Goal: Task Accomplishment & Management: Use online tool/utility

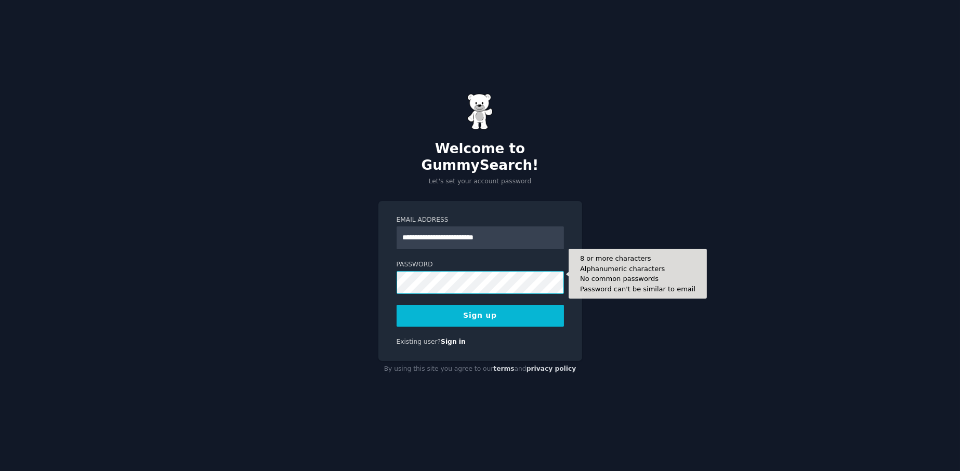
click at [397, 305] on button "Sign up" at bounding box center [480, 316] width 167 height 22
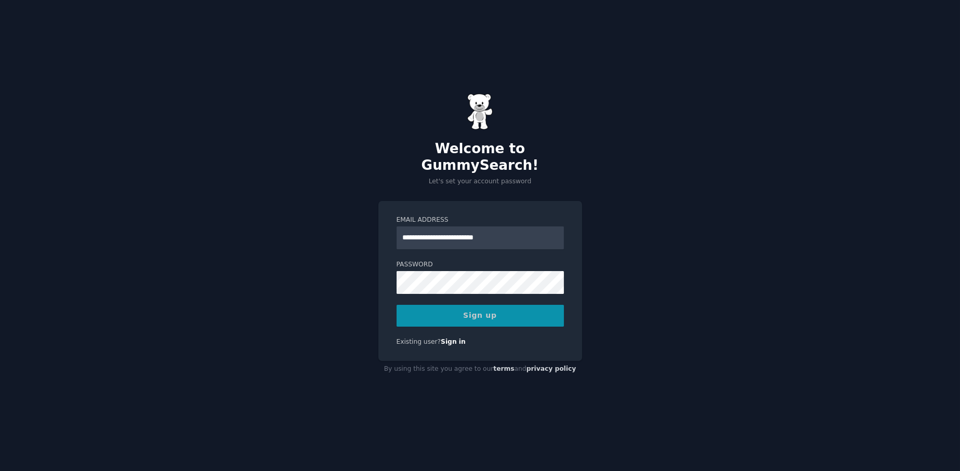
click at [487, 305] on div "Sign up" at bounding box center [480, 316] width 167 height 22
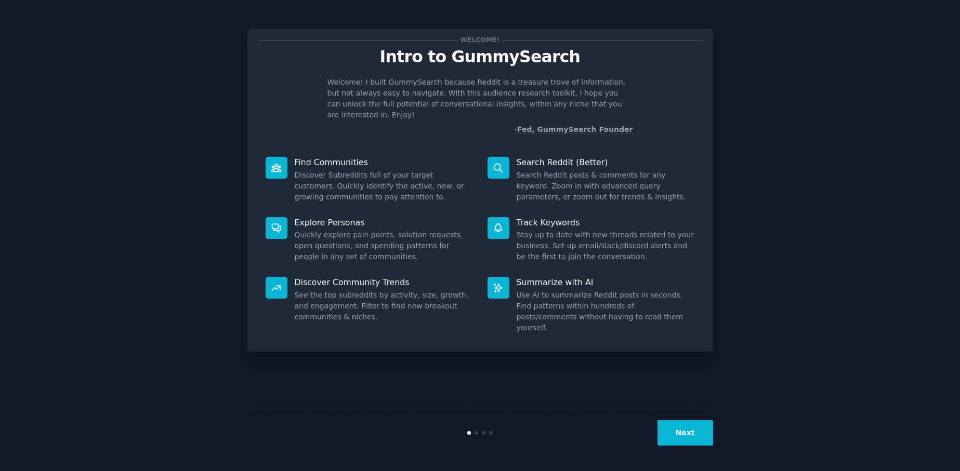
click at [697, 425] on button "Next" at bounding box center [686, 433] width 56 height 25
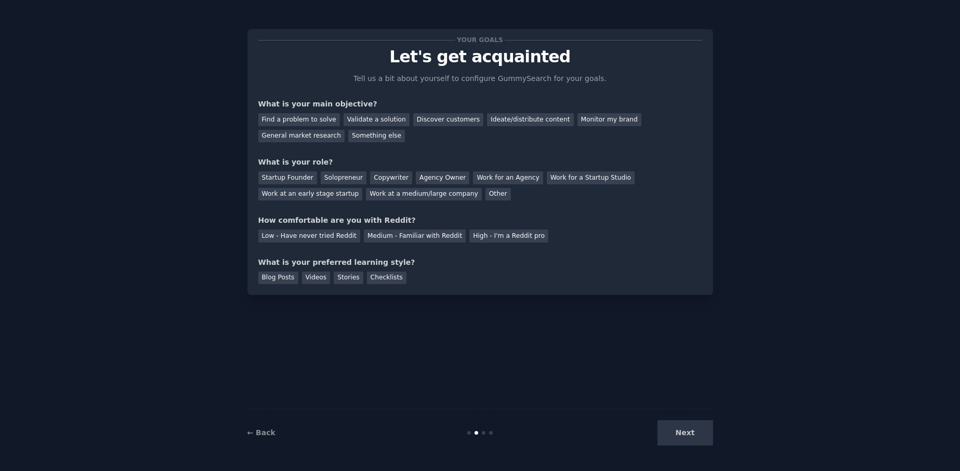
click at [690, 433] on div "Next" at bounding box center [635, 433] width 155 height 25
click at [702, 432] on div "Next" at bounding box center [635, 433] width 155 height 25
click at [689, 426] on div "Next" at bounding box center [635, 433] width 155 height 25
click at [689, 428] on div "Next" at bounding box center [635, 433] width 155 height 25
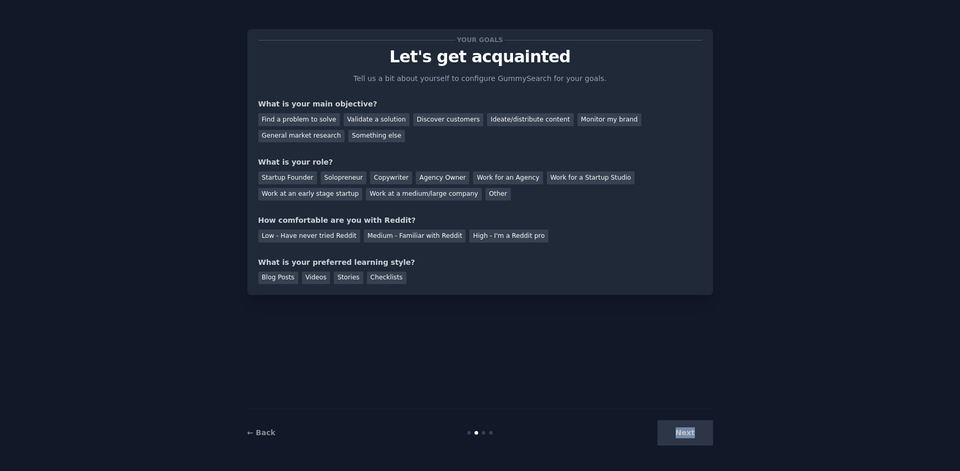
click at [689, 428] on div "Next" at bounding box center [635, 433] width 155 height 25
click at [282, 278] on div "Blog Posts" at bounding box center [278, 278] width 40 height 13
click at [327, 239] on div "Low - Have never tried Reddit" at bounding box center [309, 236] width 102 height 13
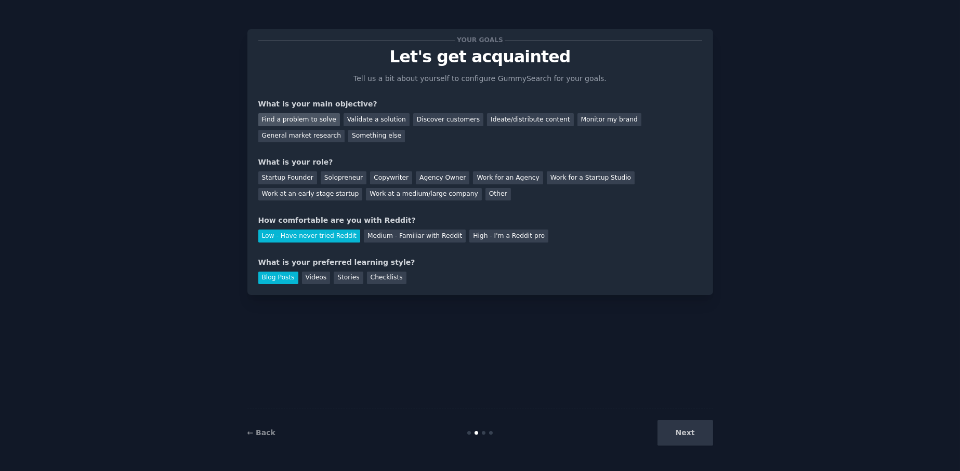
click at [308, 121] on div "Find a problem to solve" at bounding box center [299, 119] width 82 height 13
click at [295, 182] on div "Startup Founder" at bounding box center [287, 178] width 59 height 13
click at [697, 440] on button "Next" at bounding box center [686, 433] width 56 height 25
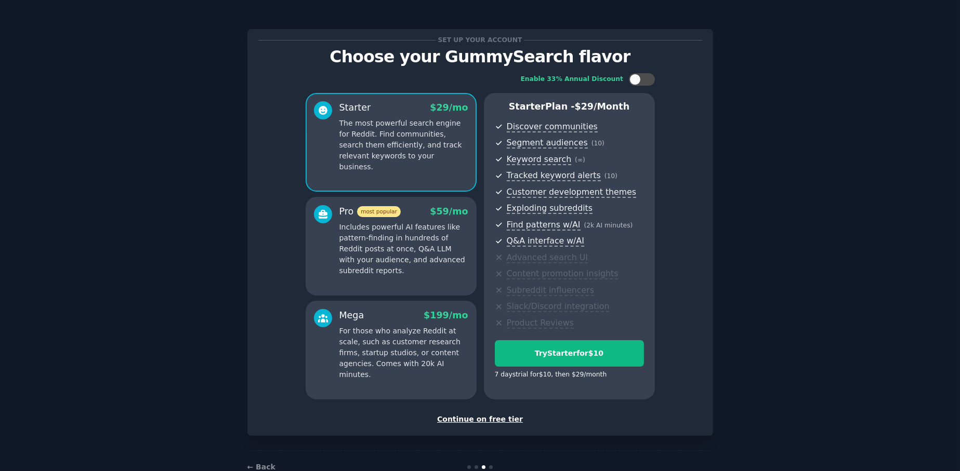
scroll to position [27, 0]
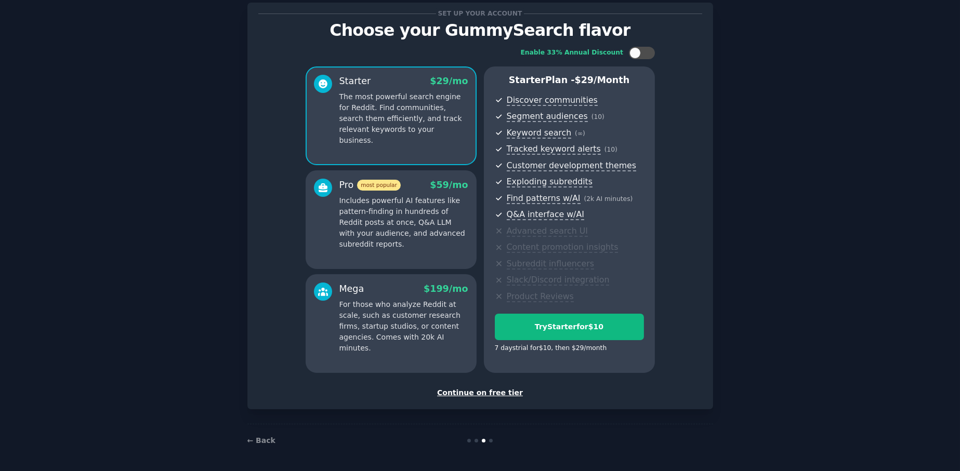
click at [478, 391] on div "Continue on free tier" at bounding box center [480, 393] width 444 height 11
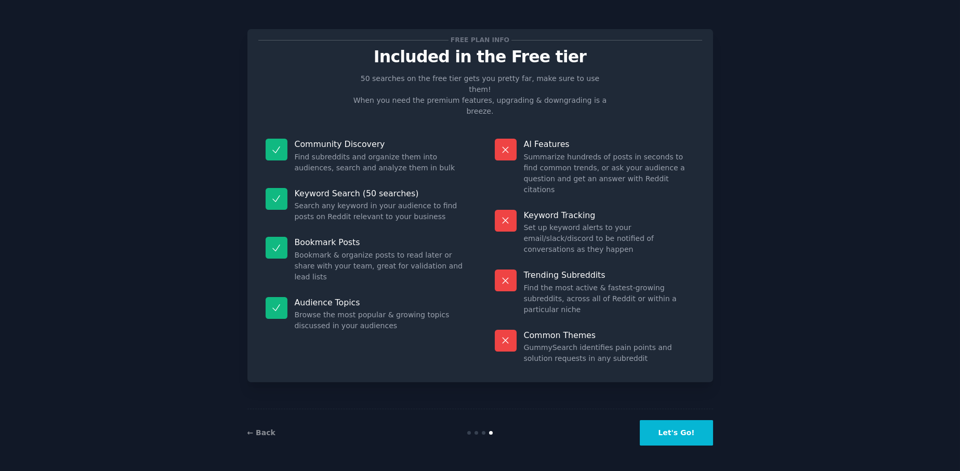
click at [686, 430] on button "Let's Go!" at bounding box center [676, 433] width 73 height 25
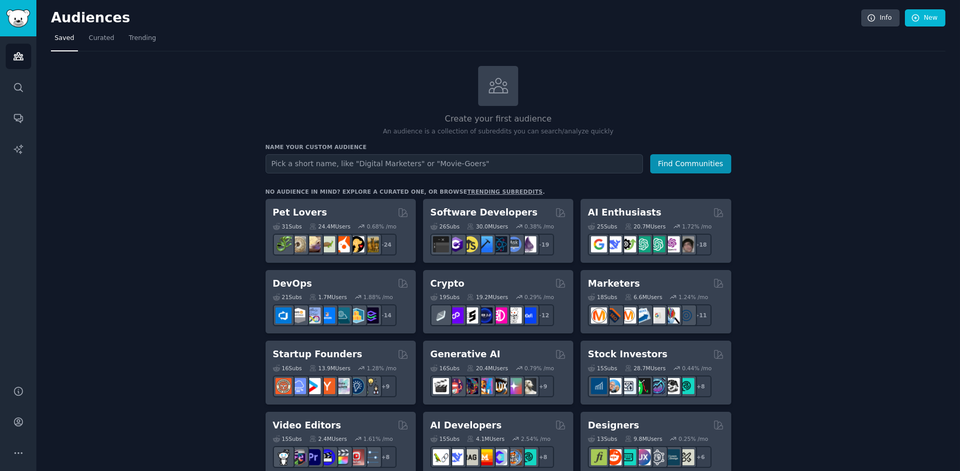
click at [361, 164] on input "text" at bounding box center [454, 163] width 377 height 19
click at [17, 90] on icon "Sidebar" at bounding box center [18, 87] width 11 height 11
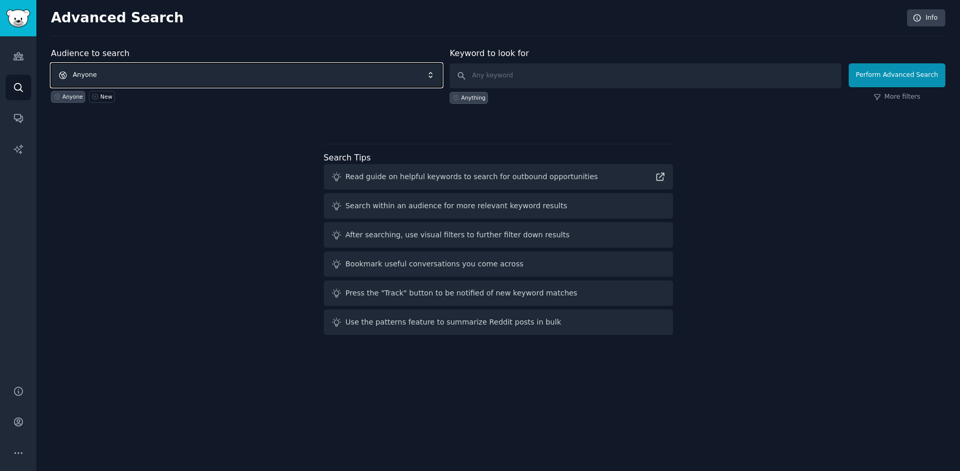
click at [185, 72] on span "Anyone" at bounding box center [246, 75] width 391 height 24
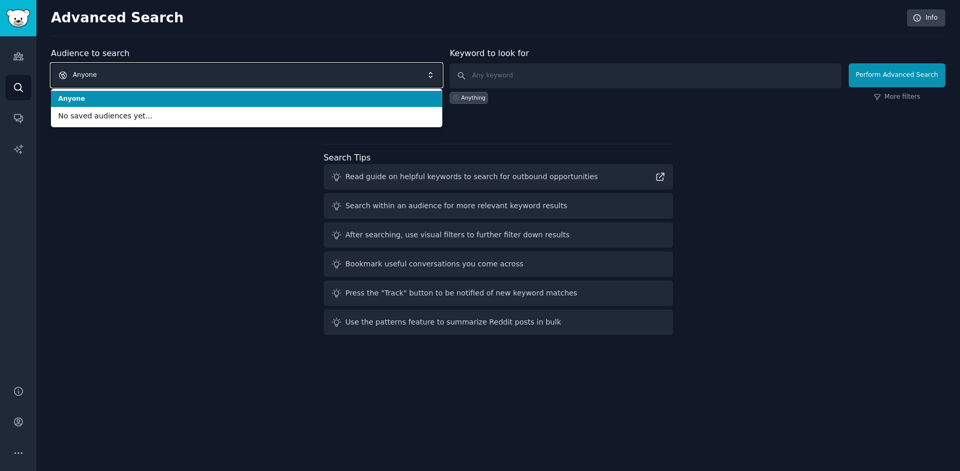
click at [185, 72] on span "Anyone" at bounding box center [246, 75] width 391 height 24
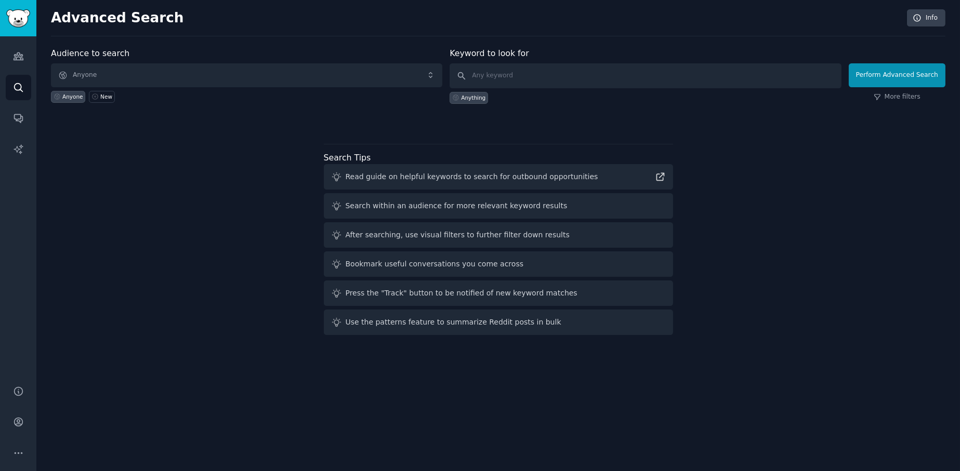
click at [147, 243] on div "Audience to search Anyone Anyone New Keyword to look for Anything Perform Advan…" at bounding box center [498, 193] width 895 height 292
click at [16, 45] on link "Audiences" at bounding box center [18, 56] width 25 height 25
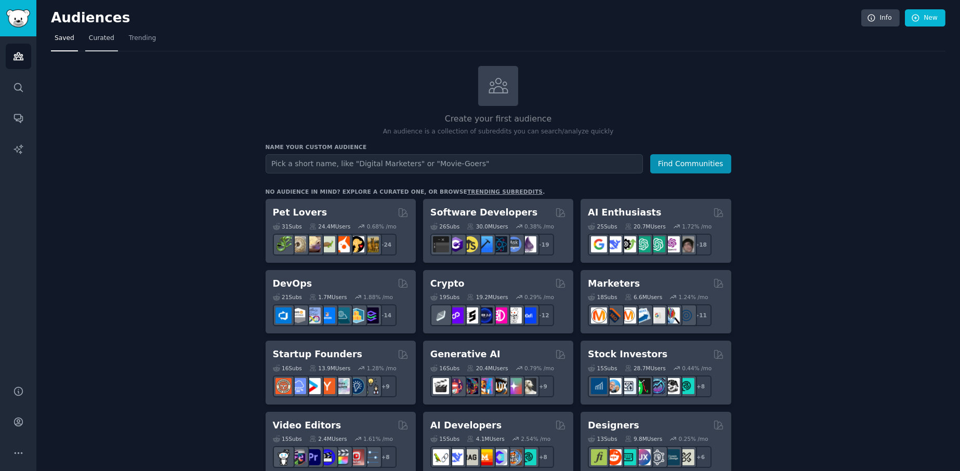
click at [99, 35] on span "Curated" at bounding box center [101, 38] width 25 height 9
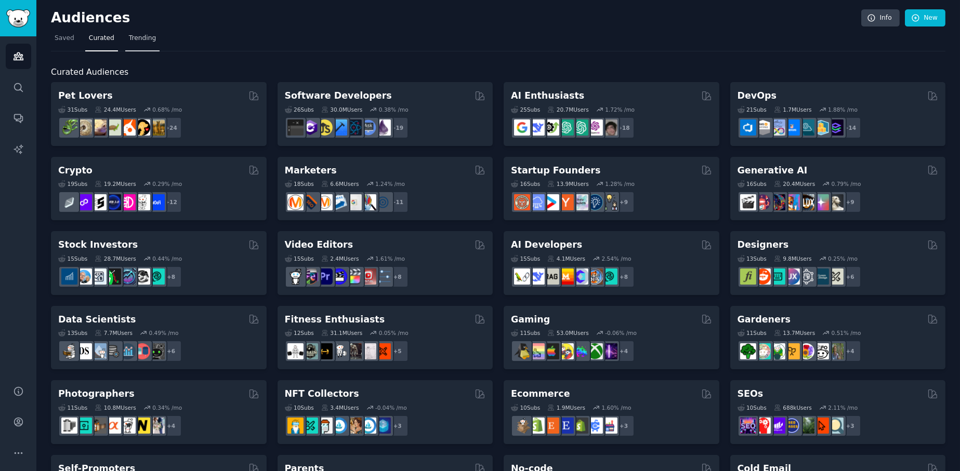
click at [129, 36] on span "Trending" at bounding box center [142, 38] width 27 height 9
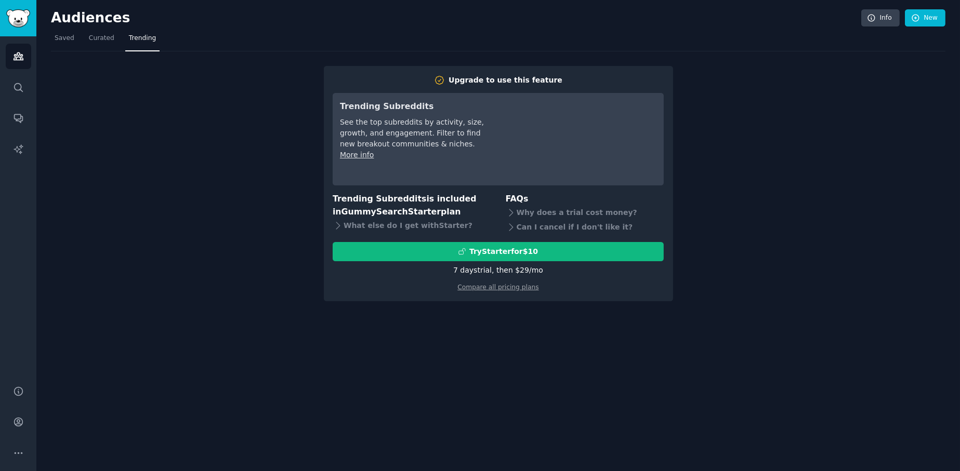
click at [64, 27] on div "Audiences Info New" at bounding box center [498, 19] width 895 height 21
click at [63, 35] on span "Saved" at bounding box center [65, 38] width 20 height 9
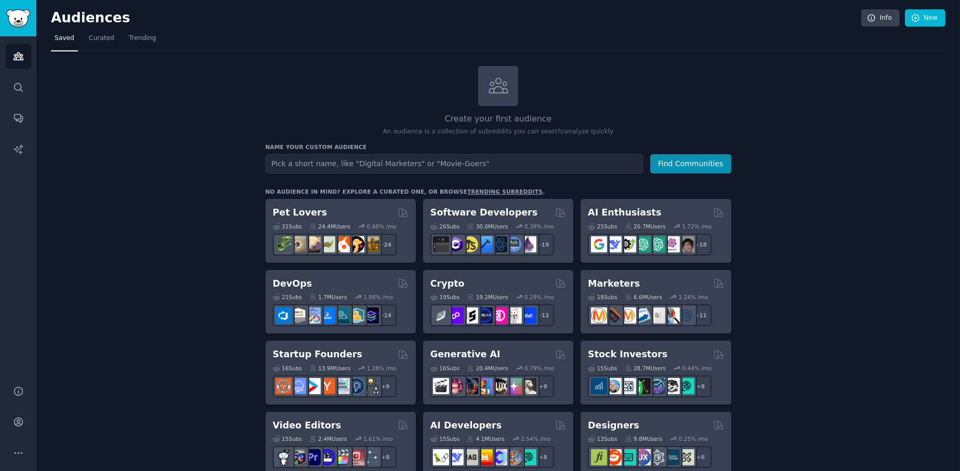
click at [306, 164] on input "text" at bounding box center [454, 163] width 377 height 19
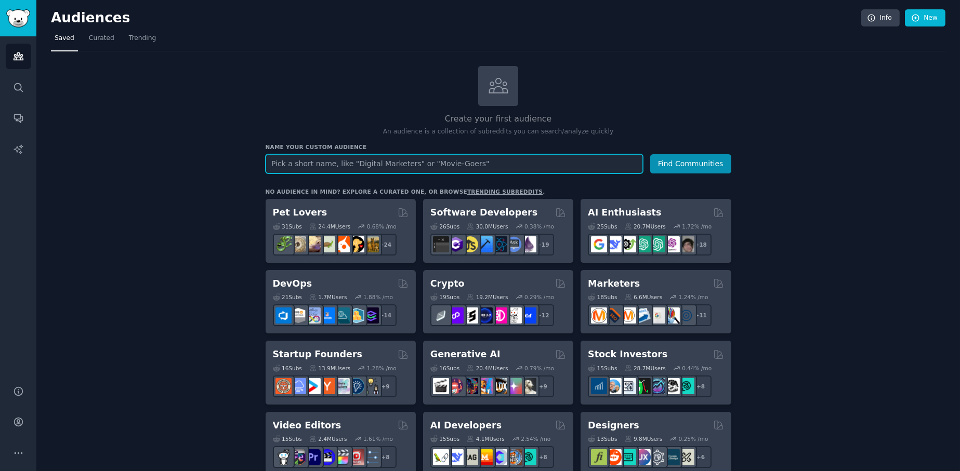
click at [353, 168] on input "text" at bounding box center [454, 163] width 377 height 19
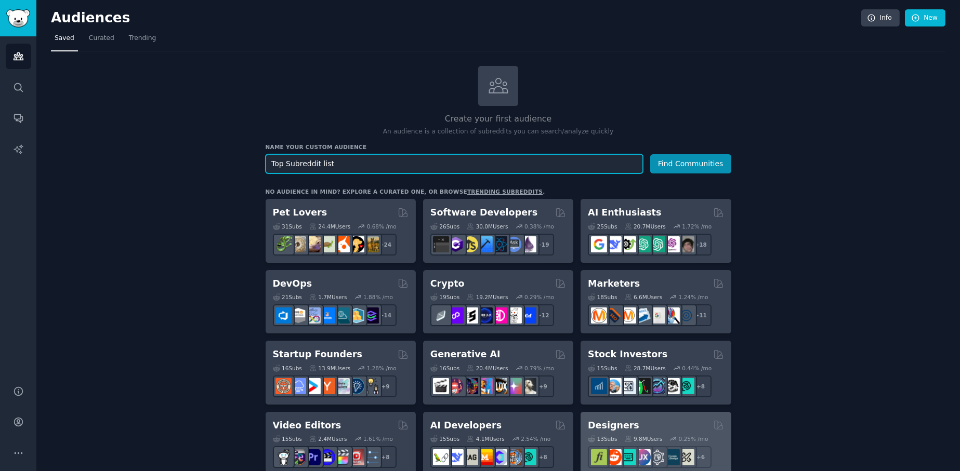
type input "Top Subreddit list"
click at [650, 154] on button "Find Communities" at bounding box center [690, 163] width 81 height 19
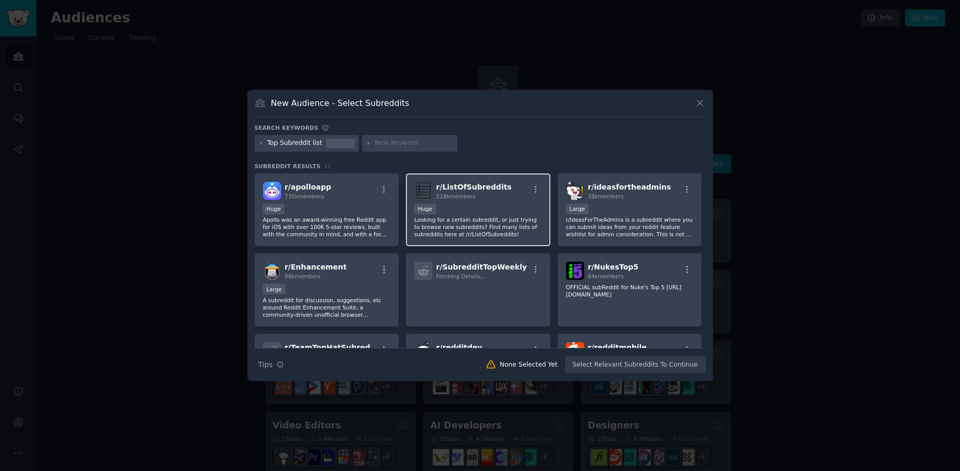
scroll to position [161, 0]
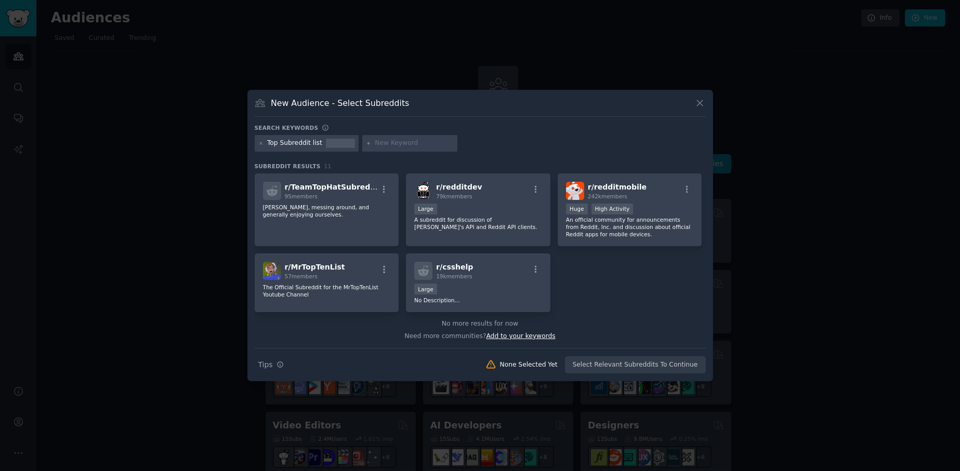
click at [532, 333] on span "Add to your keywords" at bounding box center [521, 336] width 69 height 7
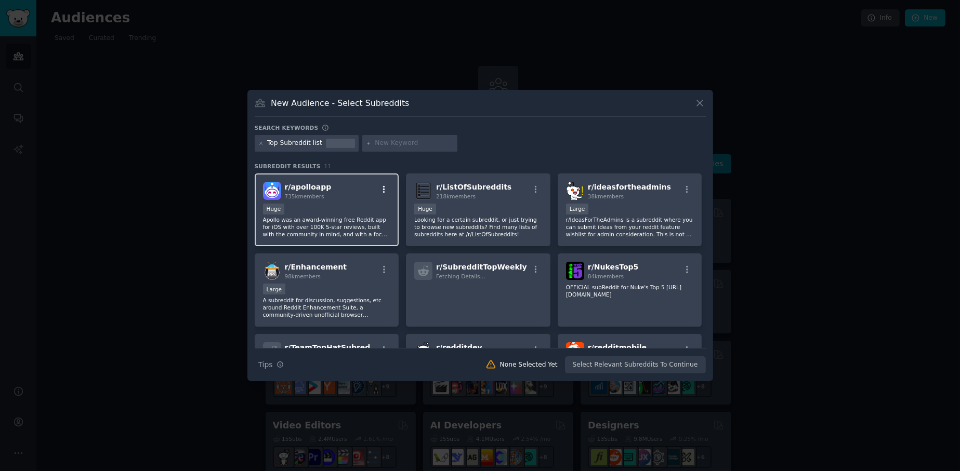
click at [385, 189] on icon "button" at bounding box center [383, 189] width 9 height 9
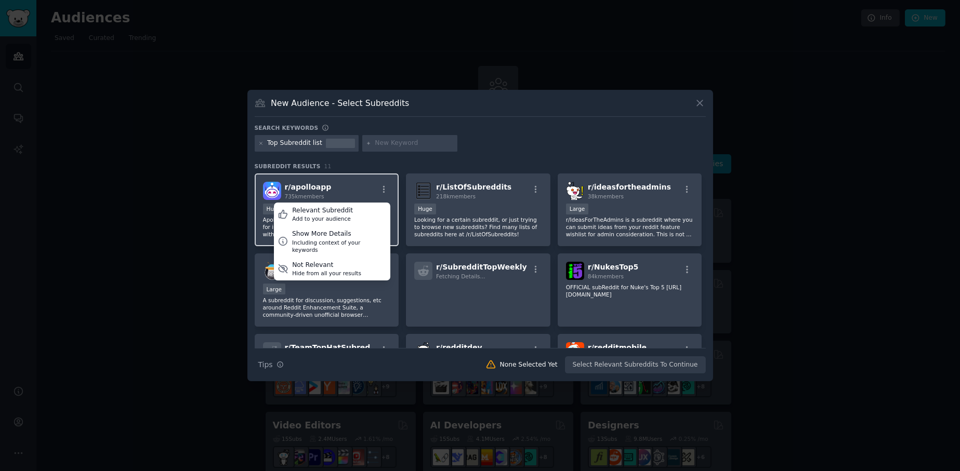
click at [352, 183] on div "r/ apolloapp 735k members Relevant Subreddit Add to your audience Show More Det…" at bounding box center [327, 191] width 128 height 18
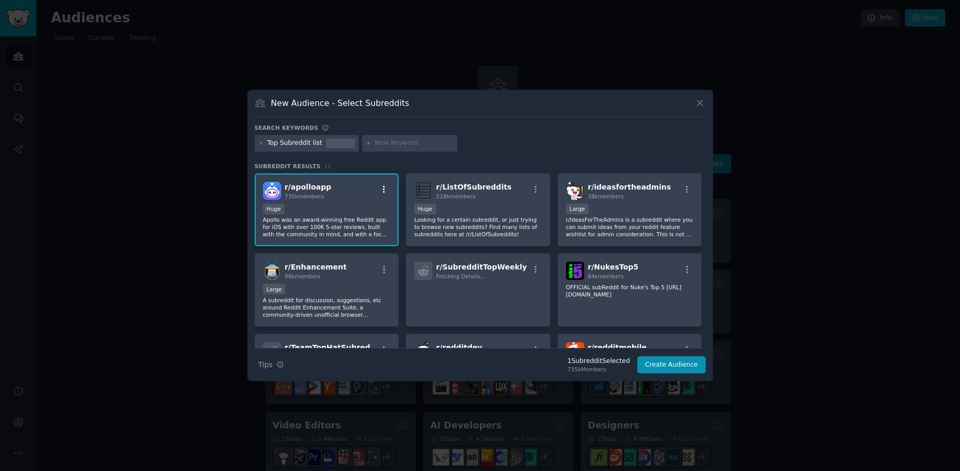
click at [381, 191] on icon "button" at bounding box center [383, 189] width 9 height 9
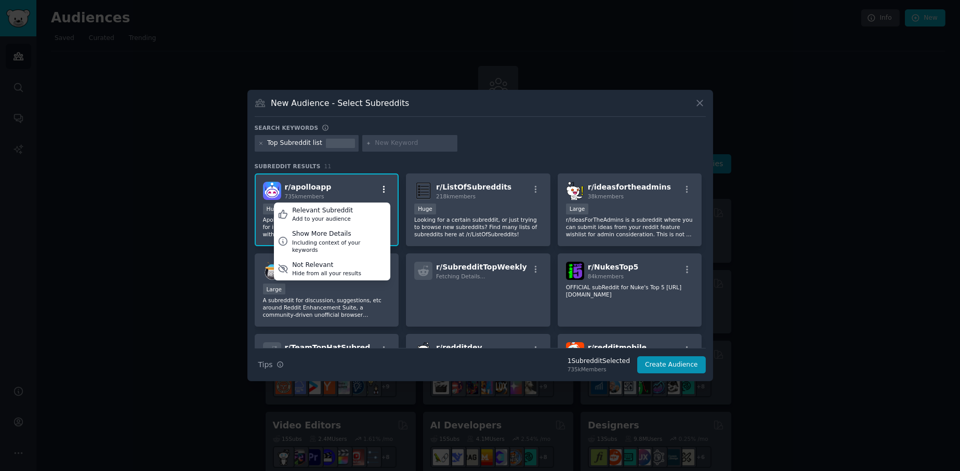
click at [381, 191] on icon "button" at bounding box center [383, 189] width 9 height 9
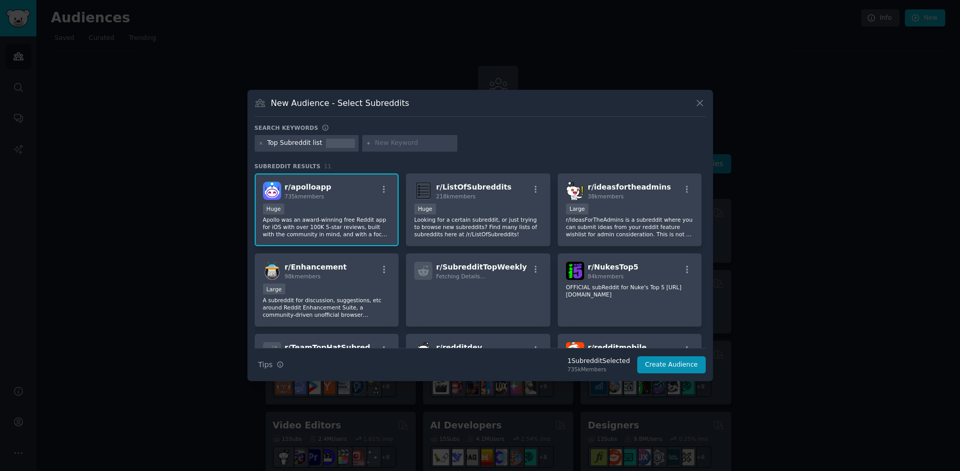
click at [194, 230] on div at bounding box center [480, 235] width 960 height 471
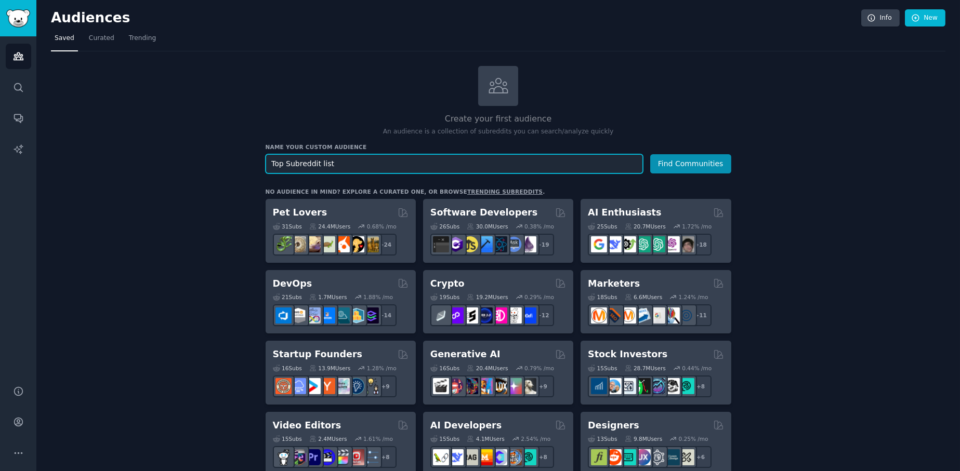
click at [398, 158] on input "Top Subreddit list" at bounding box center [454, 163] width 377 height 19
type input "T"
type input "reddit"
click at [650, 154] on button "Find Communities" at bounding box center [690, 163] width 81 height 19
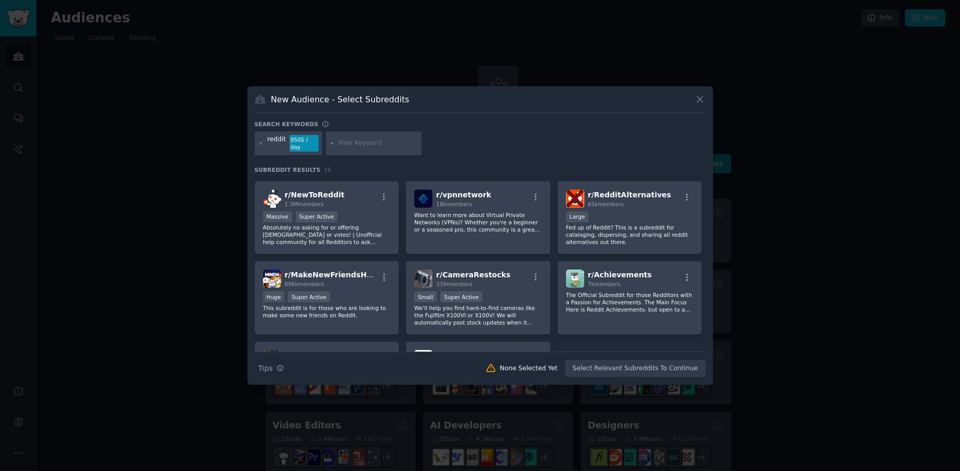
scroll to position [576, 0]
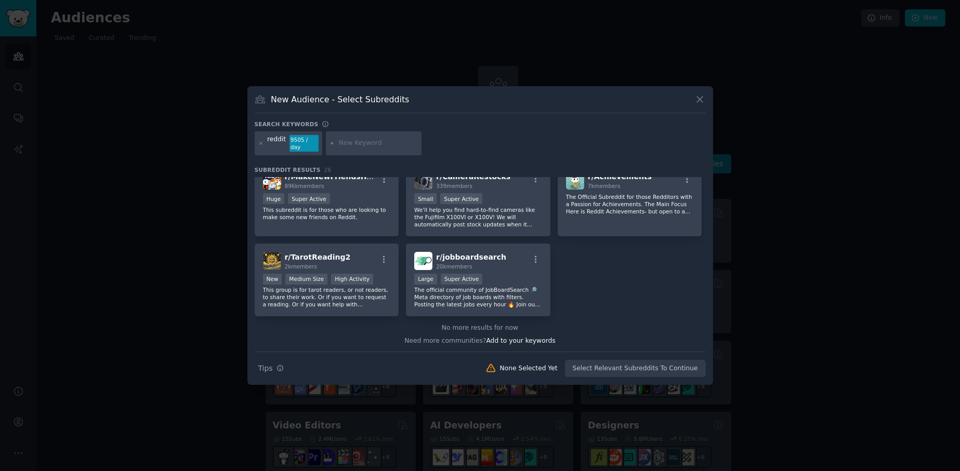
click at [427, 333] on div "Need more communities? Add to your keywords" at bounding box center [480, 339] width 451 height 13
click at [447, 339] on div "Need more communities? Add to your keywords" at bounding box center [480, 339] width 451 height 13
click at [647, 363] on div "Search Tips Tips None Selected Yet Select Relevant Subreddits To Continue" at bounding box center [480, 365] width 451 height 26
click at [628, 361] on div "Search Tips Tips None Selected Yet Select Relevant Subreddits To Continue" at bounding box center [480, 365] width 451 height 26
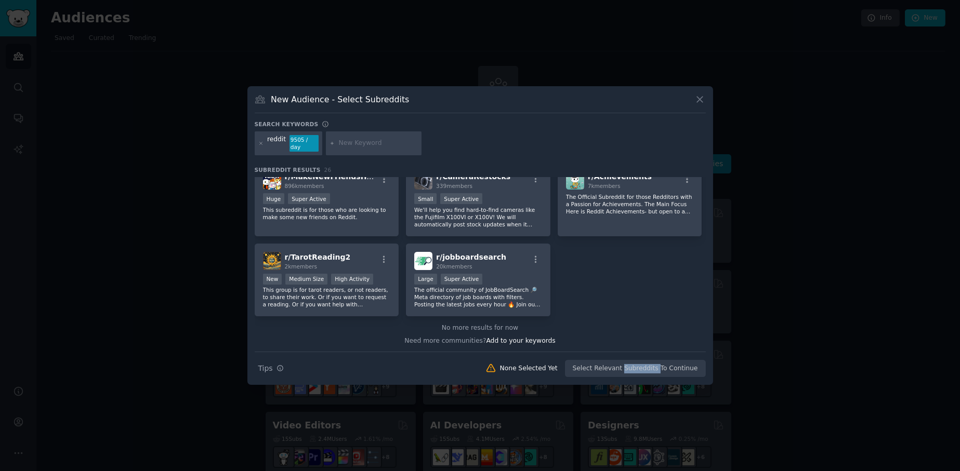
click at [628, 361] on div "Search Tips Tips None Selected Yet Select Relevant Subreddits To Continue" at bounding box center [480, 365] width 451 height 26
click at [623, 362] on div "Search Tips Tips None Selected Yet Select Relevant Subreddits To Continue" at bounding box center [480, 365] width 451 height 26
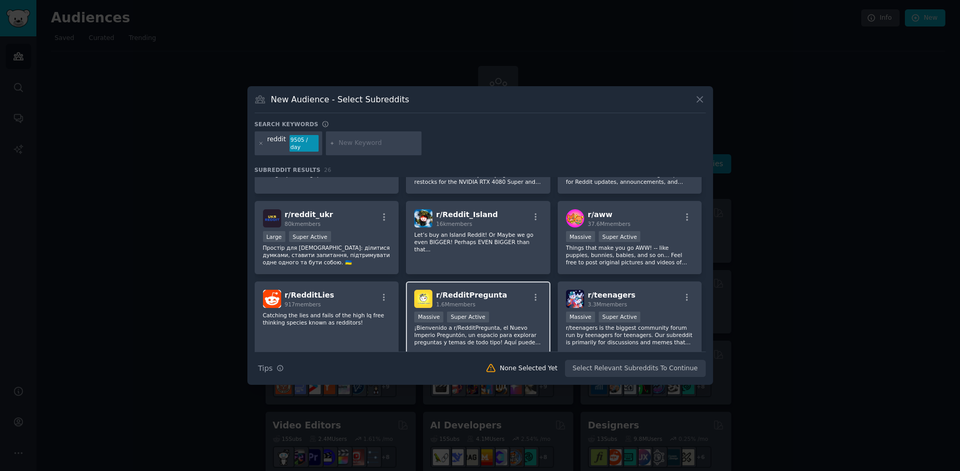
scroll to position [0, 0]
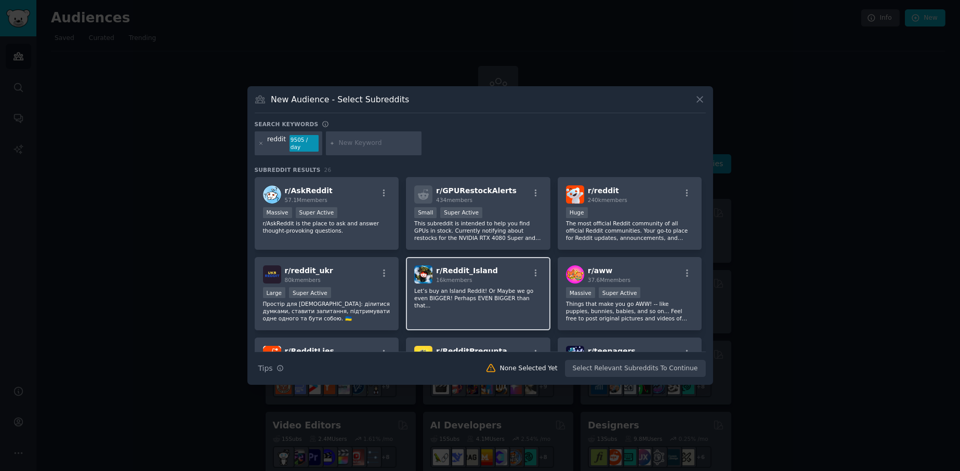
click at [468, 299] on div "r/ Reddit_Island 16k members Let’s buy an Island Reddit! Or Maybe we go even BI…" at bounding box center [478, 293] width 145 height 73
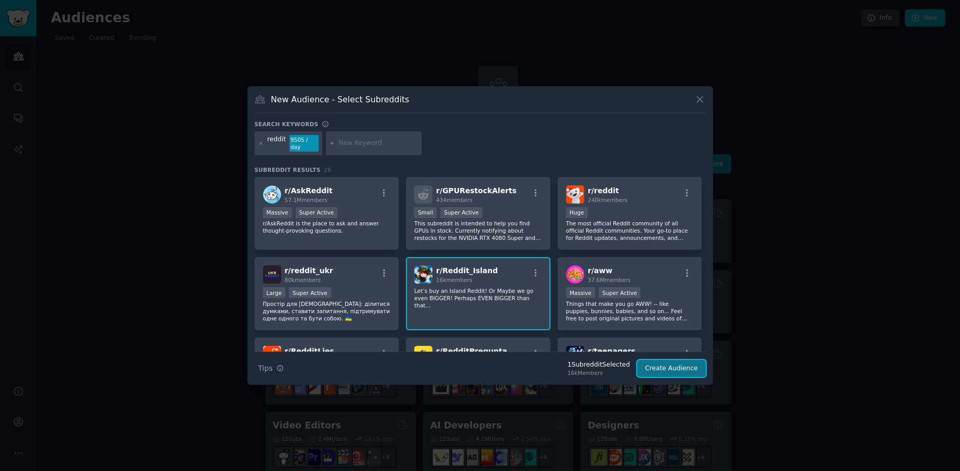
click at [655, 369] on button "Create Audience" at bounding box center [671, 369] width 69 height 18
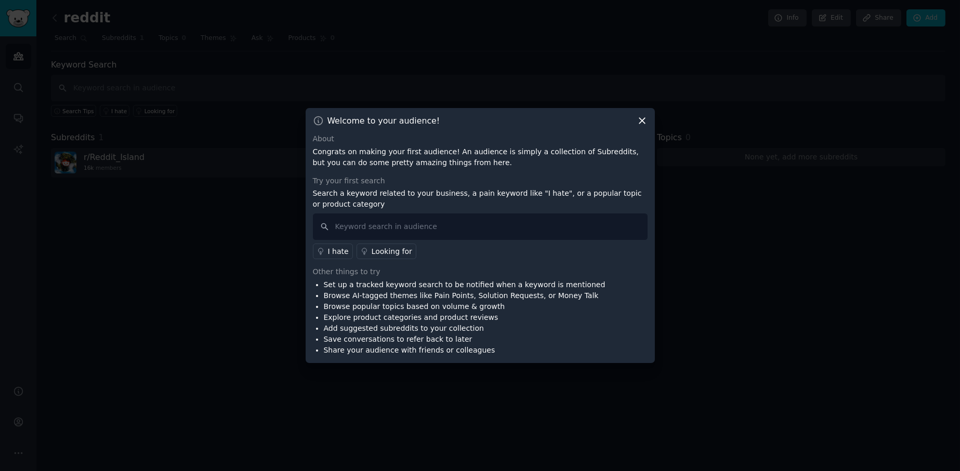
click at [641, 120] on icon at bounding box center [642, 122] width 6 height 6
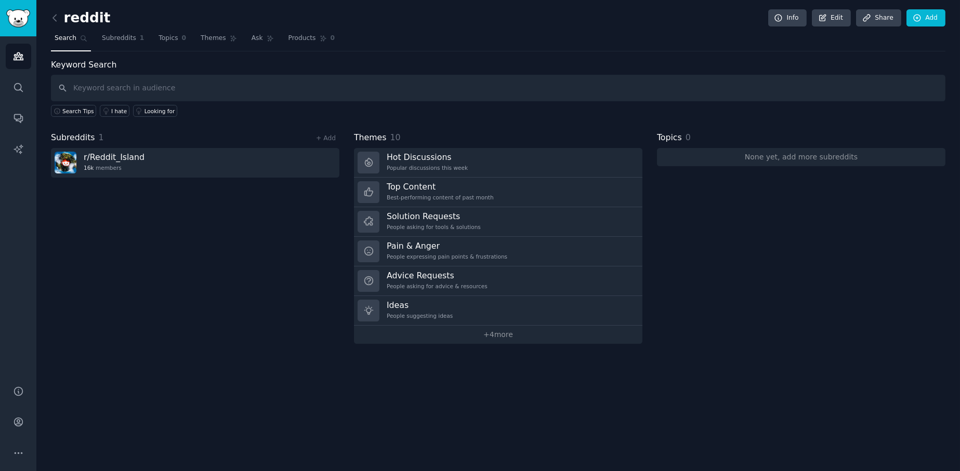
click at [211, 251] on div "Subreddits 1 + Add r/ Reddit_Island 16k members" at bounding box center [195, 238] width 289 height 213
click at [104, 40] on span "Subreddits" at bounding box center [119, 38] width 34 height 9
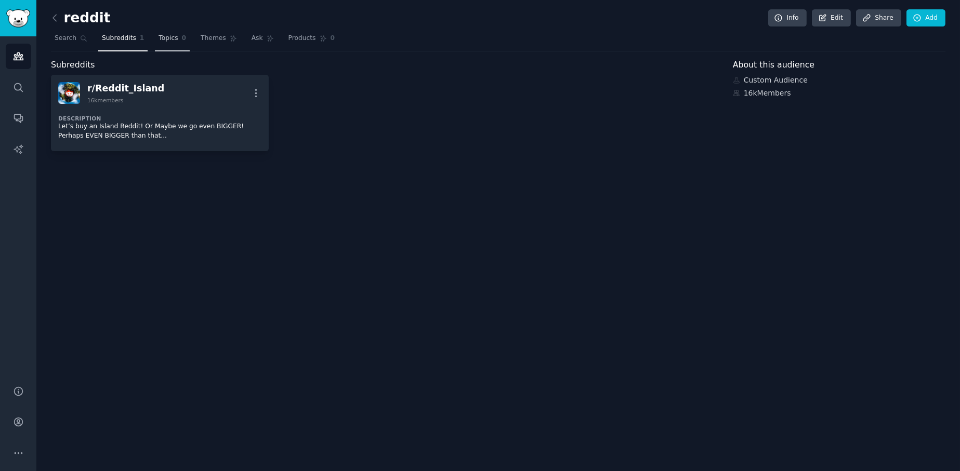
drag, startPoint x: 157, startPoint y: 43, endPoint x: 76, endPoint y: 28, distance: 82.5
click at [159, 42] on span "Topics" at bounding box center [168, 38] width 19 height 9
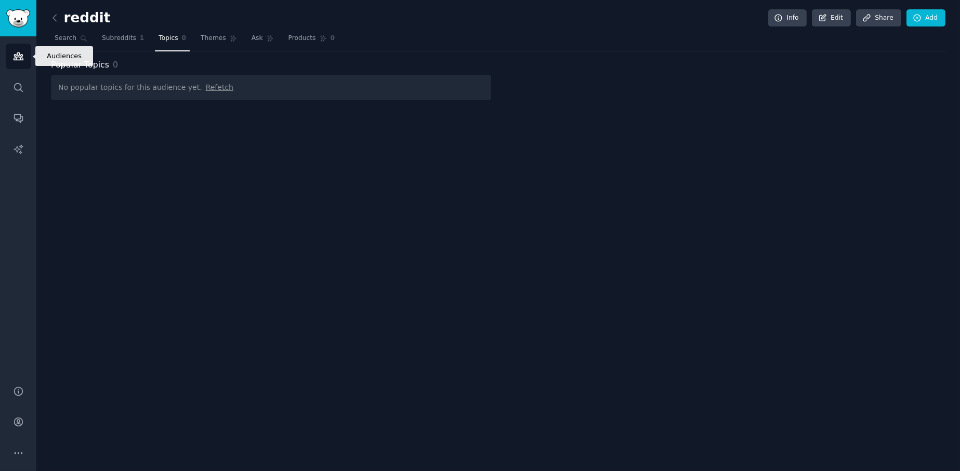
click at [26, 55] on link "Audiences" at bounding box center [18, 56] width 25 height 25
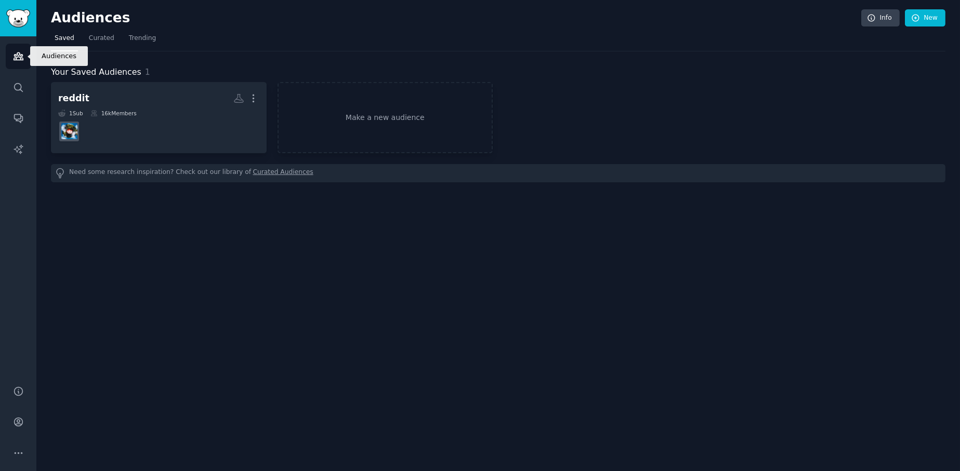
click at [26, 55] on link "Audiences" at bounding box center [18, 56] width 25 height 25
click at [68, 36] on span "Saved" at bounding box center [65, 38] width 20 height 9
drag, startPoint x: 72, startPoint y: 235, endPoint x: 23, endPoint y: 114, distance: 130.8
click at [72, 233] on div "Audiences Info New Saved Curated Trending Your Saved Audiences 1 reddit More 1 …" at bounding box center [498, 235] width 924 height 471
click at [14, 85] on icon "Sidebar" at bounding box center [18, 87] width 8 height 8
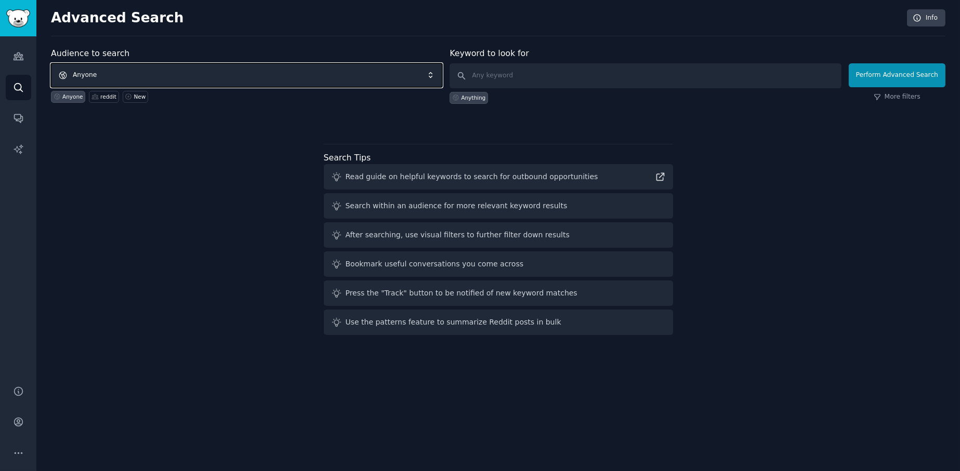
click at [111, 75] on span "Anyone" at bounding box center [246, 75] width 391 height 24
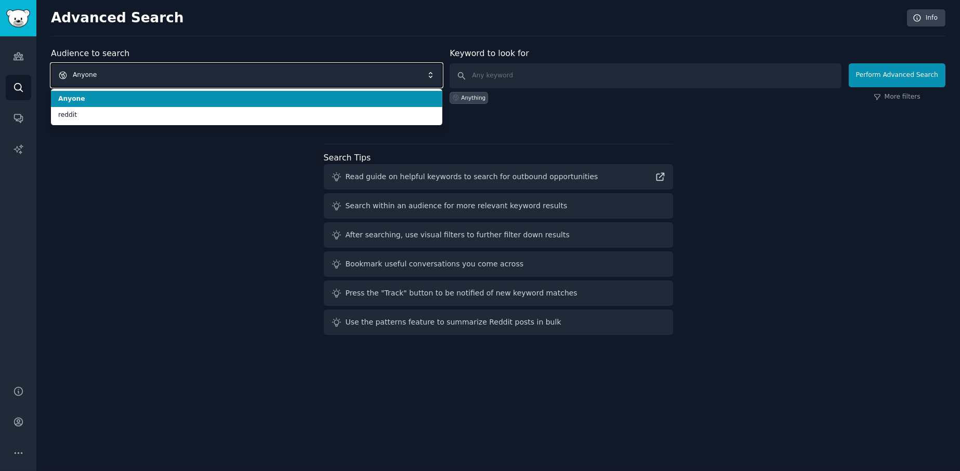
click at [111, 75] on span "Anyone" at bounding box center [246, 75] width 391 height 24
